Goal: Find specific page/section: Find specific page/section

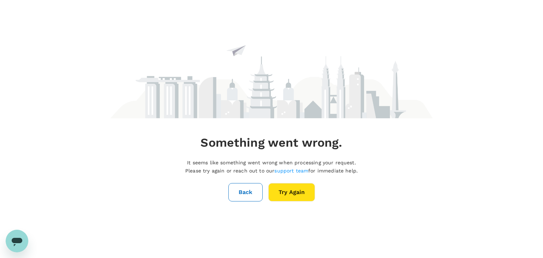
click at [243, 196] on button "Back" at bounding box center [246, 192] width 34 height 18
